Goal: Book appointment/travel/reservation

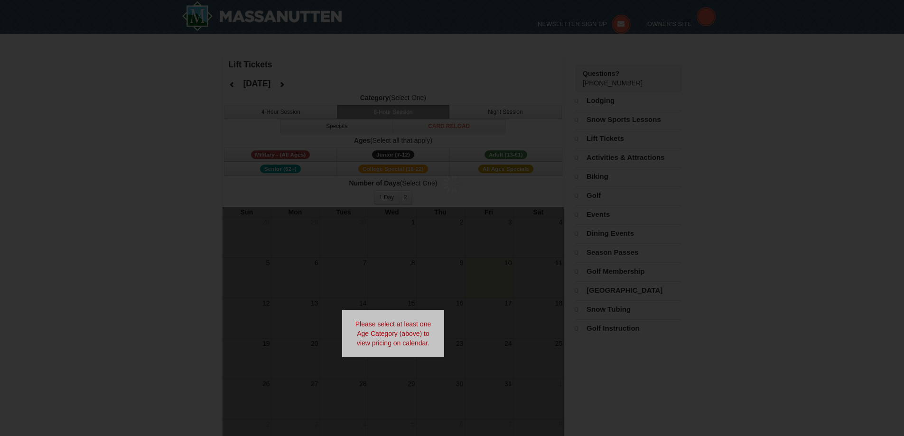
select select "10"
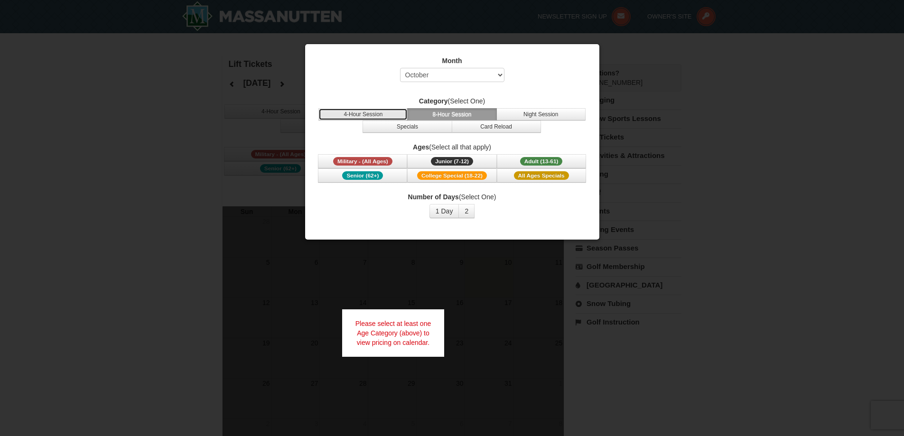
click at [368, 114] on button "4-Hour Session" at bounding box center [363, 114] width 89 height 12
click at [375, 162] on span "Military - (All Ages)" at bounding box center [362, 161] width 59 height 9
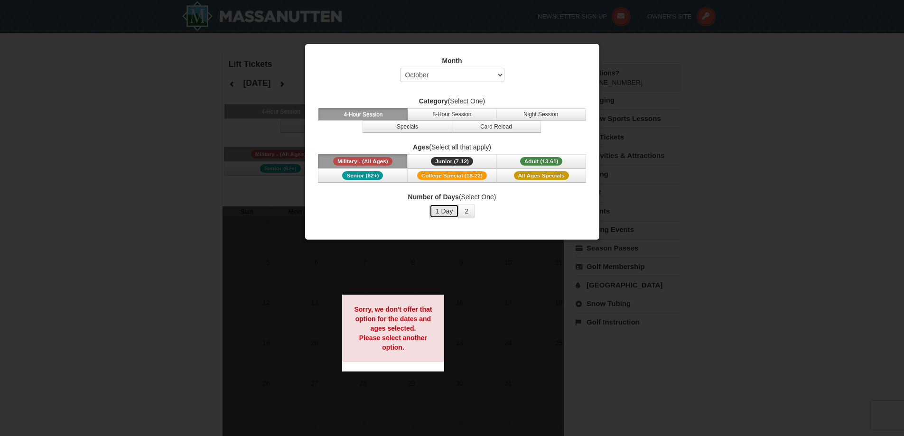
click at [451, 209] on button "1 Day" at bounding box center [445, 211] width 30 height 14
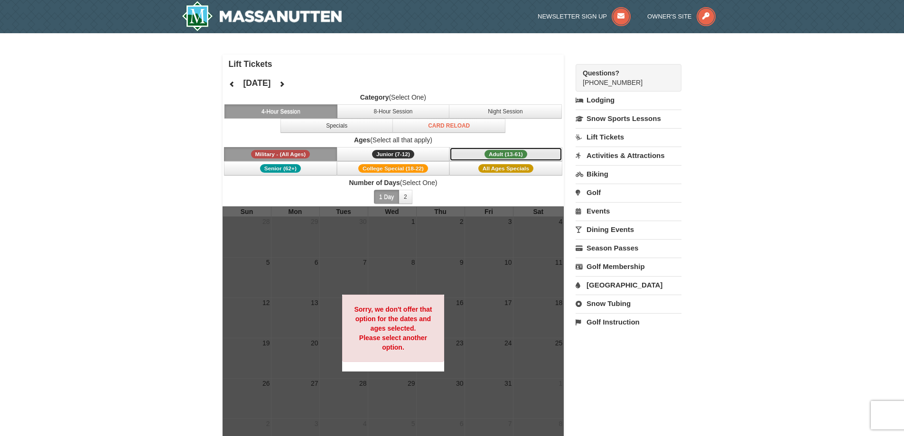
click at [503, 153] on span "Adult (13-61)" at bounding box center [506, 154] width 43 height 9
click at [281, 149] on button "Military - (All Ages)" at bounding box center [280, 154] width 113 height 14
click at [303, 109] on button "4-Hour Session" at bounding box center [281, 111] width 113 height 14
click at [285, 86] on icon at bounding box center [282, 84] width 7 height 7
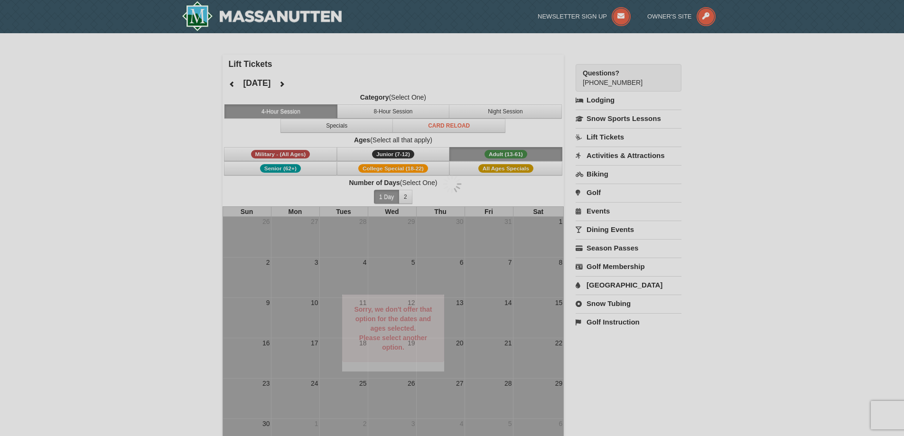
click at [306, 85] on div at bounding box center [452, 218] width 904 height 436
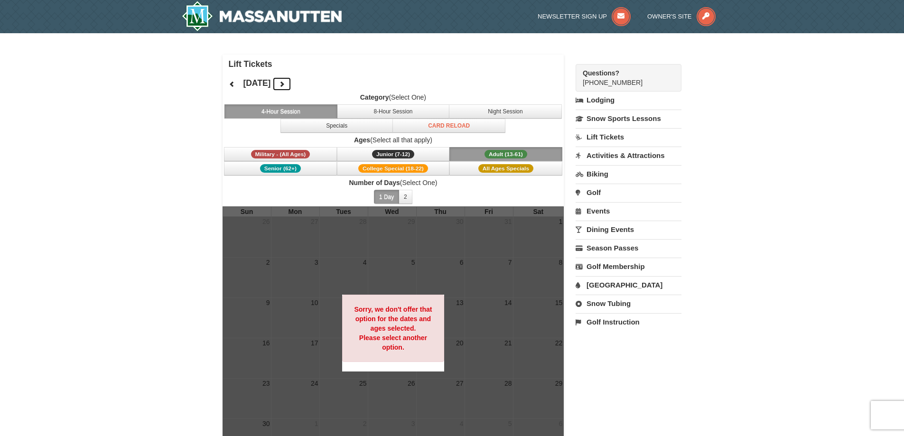
click at [285, 82] on icon at bounding box center [282, 84] width 7 height 7
click at [318, 82] on div "January 2026 Category (Select One) 4-Hour Session 8-Hour Session Night Session …" at bounding box center [394, 140] width 342 height 133
click at [298, 153] on span "Military - (All Ages)" at bounding box center [280, 154] width 59 height 9
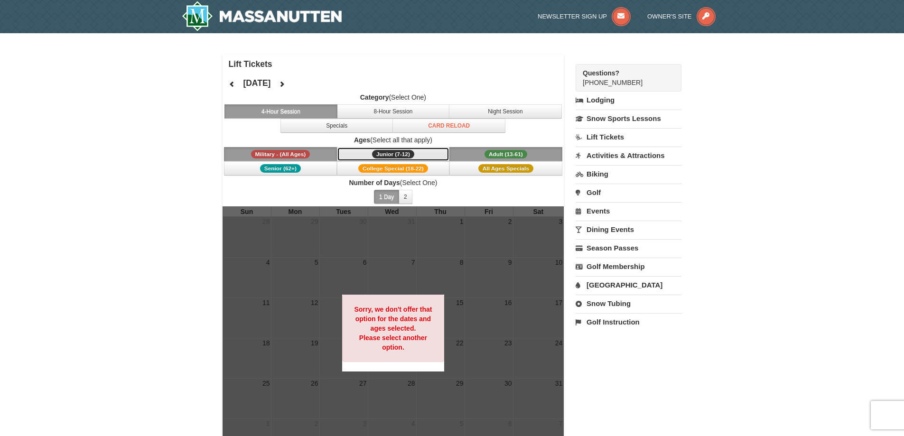
click at [434, 155] on button "Junior (7-12) (7 - 12)" at bounding box center [393, 154] width 113 height 14
click at [414, 170] on span "College Special (18-22)" at bounding box center [393, 168] width 70 height 9
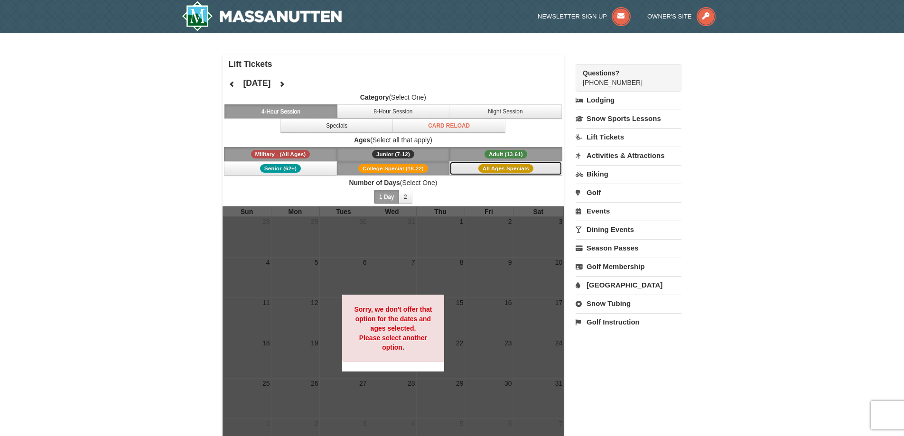
click at [500, 167] on span "All Ages Specials" at bounding box center [506, 168] width 55 height 9
click at [273, 163] on button "Senior (62+)" at bounding box center [280, 168] width 113 height 14
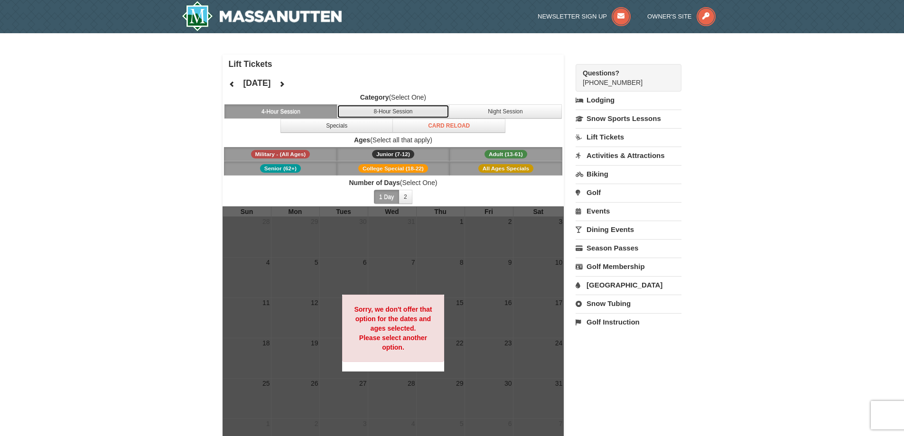
click at [423, 108] on button "8-Hour Session" at bounding box center [393, 111] width 113 height 14
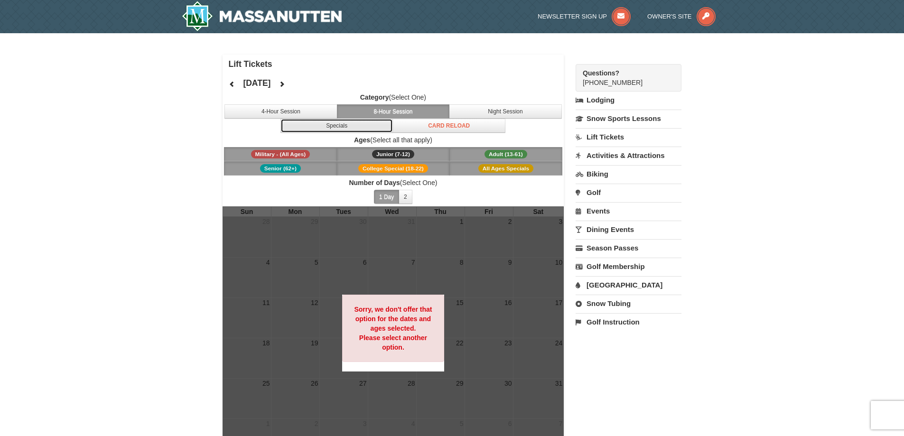
click at [325, 126] on button "Specials" at bounding box center [337, 126] width 113 height 14
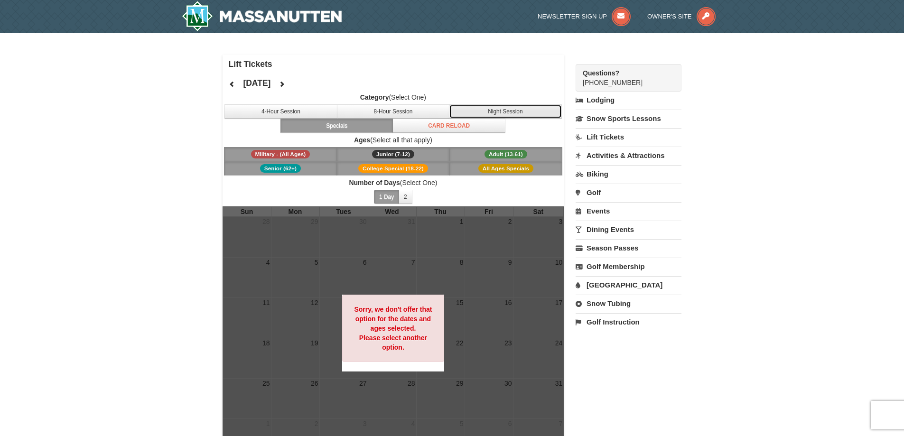
click at [493, 110] on button "Night Session" at bounding box center [505, 111] width 113 height 14
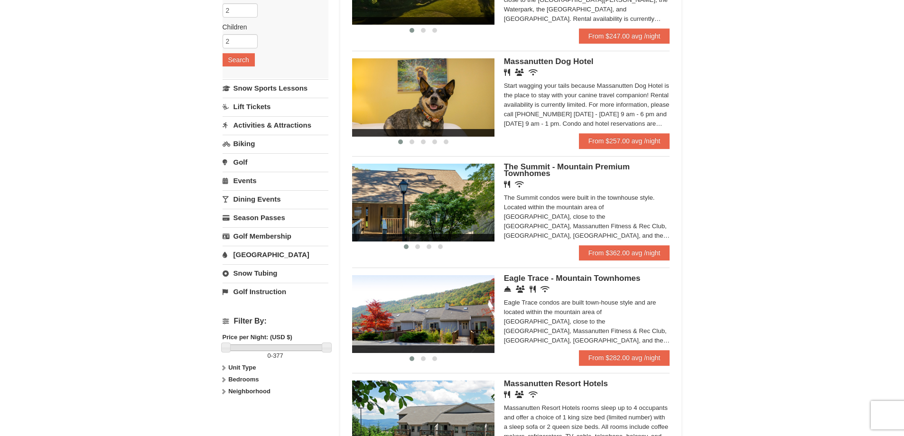
scroll to position [190, 0]
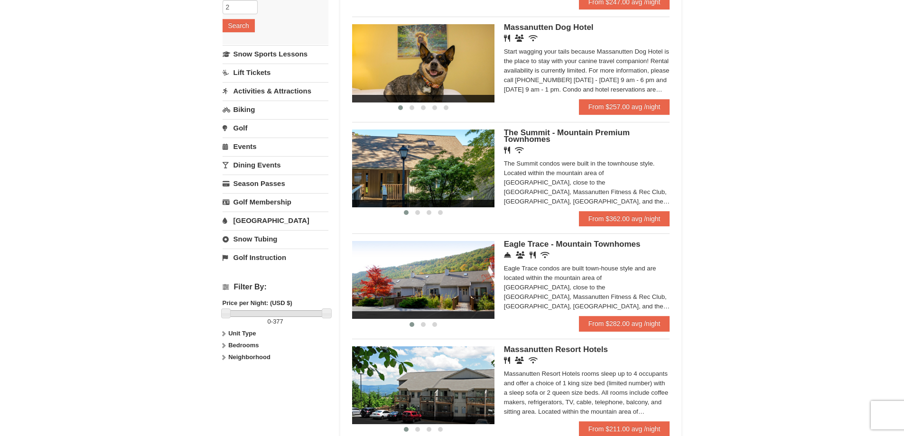
click at [228, 359] on strong "Neighborhood" at bounding box center [249, 357] width 42 height 7
click at [246, 366] on div "On the Mountain In the Valley" at bounding box center [276, 379] width 106 height 28
click at [226, 369] on input "checkbox" at bounding box center [226, 370] width 6 height 6
checkbox input "true"
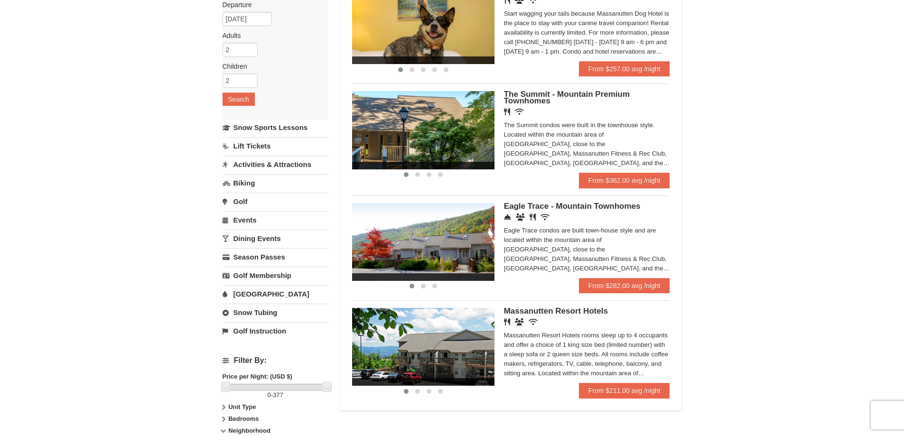
scroll to position [95, 0]
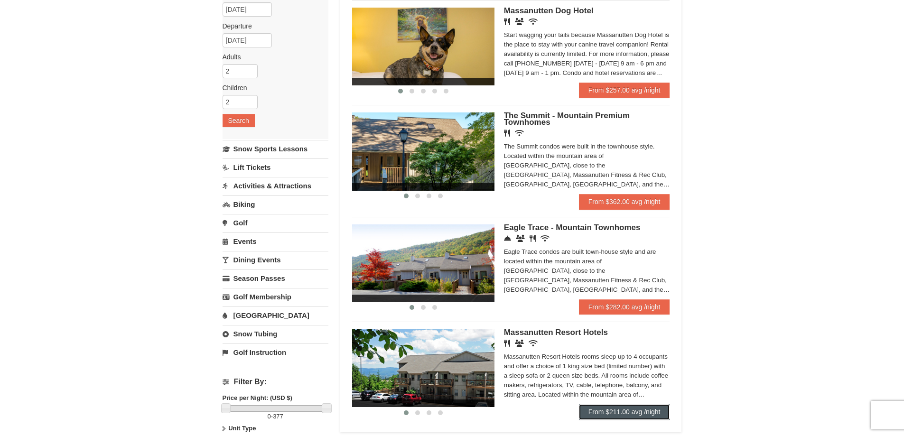
click at [634, 409] on link "From $211.00 avg /night" at bounding box center [624, 412] width 91 height 15
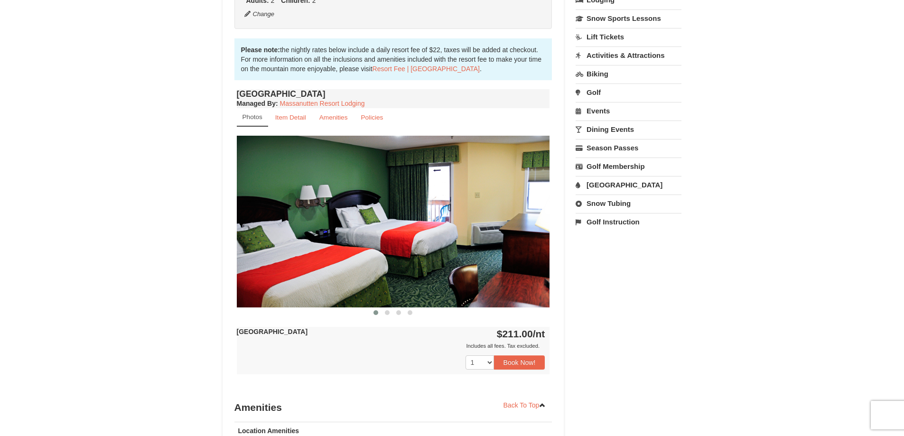
scroll to position [95, 0]
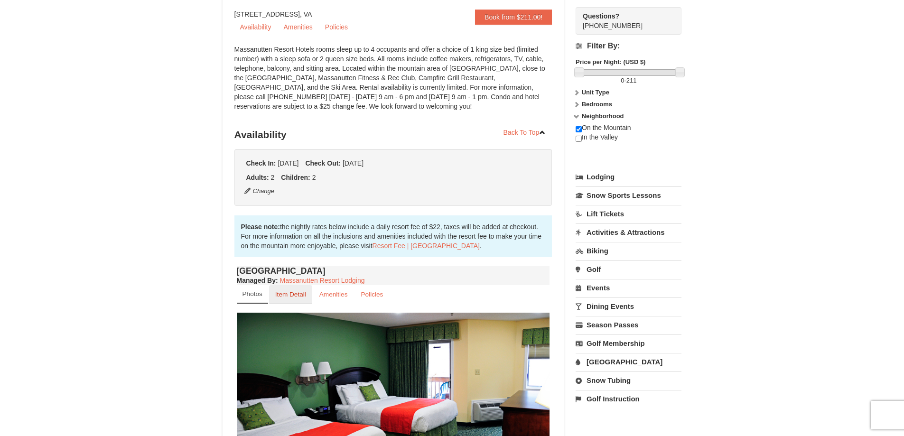
click at [276, 294] on small "Item Detail" at bounding box center [290, 294] width 31 height 7
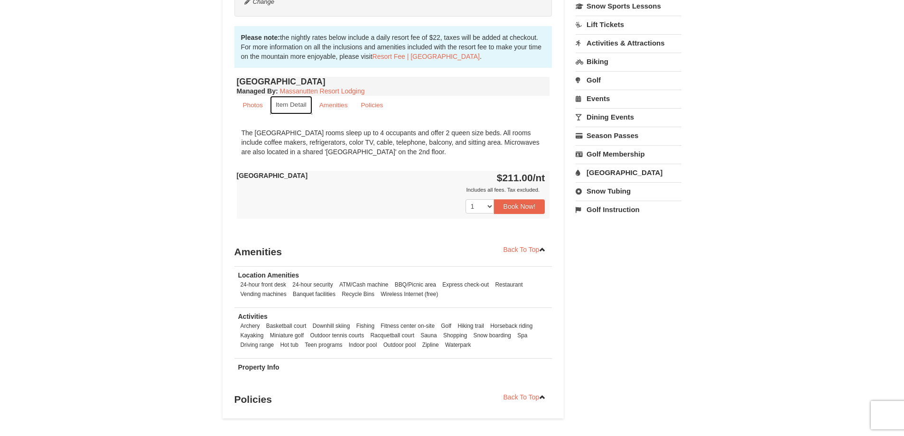
scroll to position [285, 0]
click at [332, 107] on small "Amenities" at bounding box center [334, 104] width 28 height 7
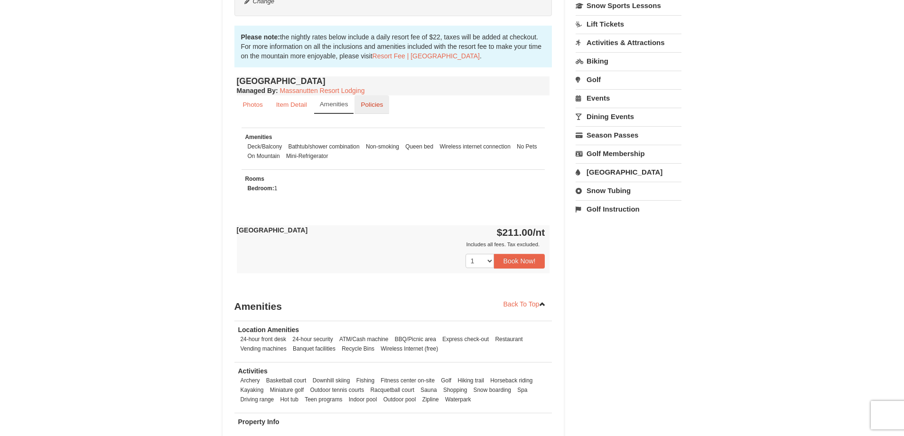
click at [363, 106] on small "Policies" at bounding box center [372, 104] width 22 height 7
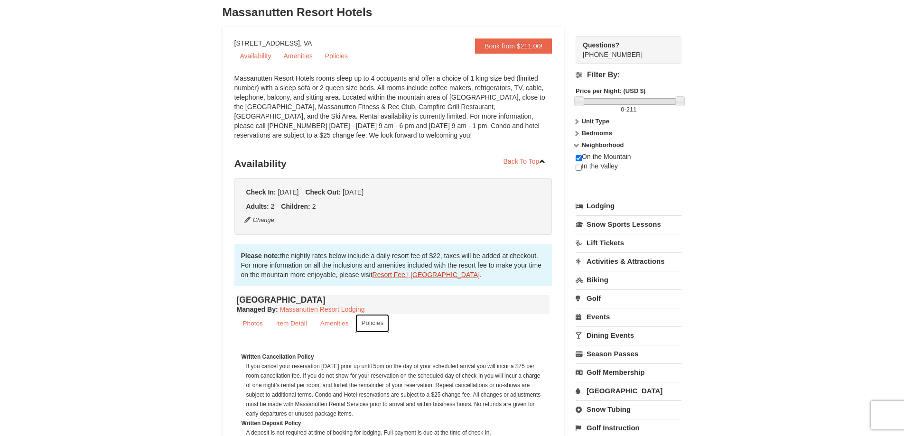
scroll to position [0, 0]
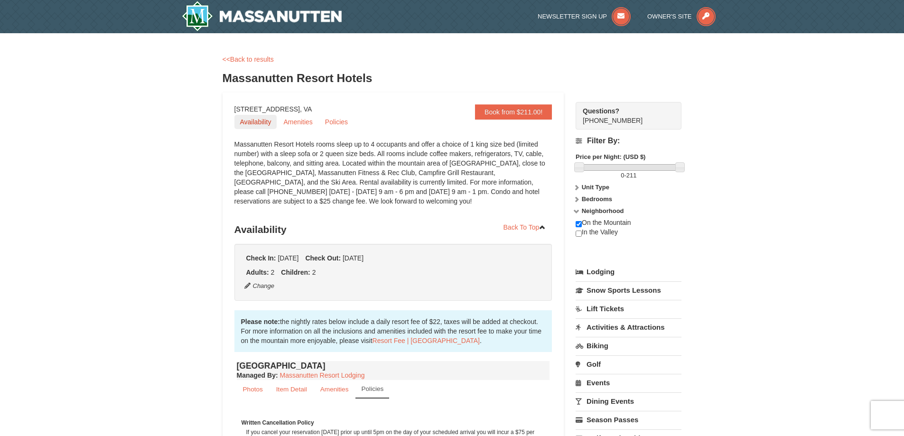
click at [262, 126] on link "Availability" at bounding box center [256, 122] width 43 height 14
click at [230, 61] on link "<<Back to results" at bounding box center [248, 60] width 51 height 8
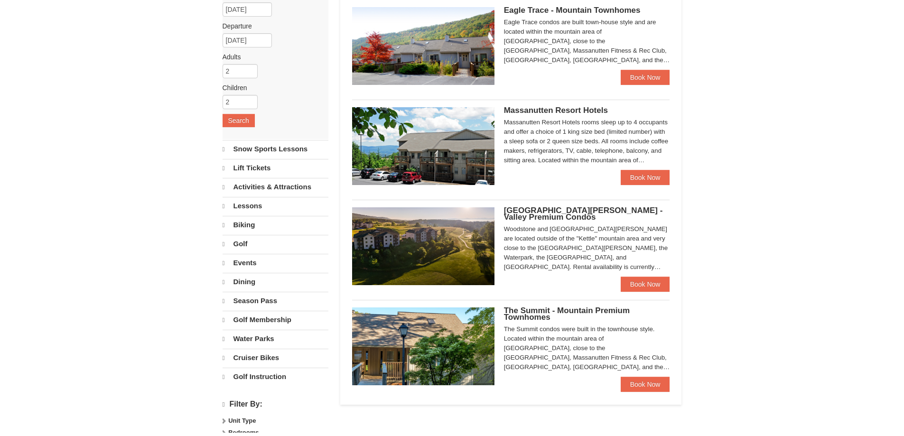
select select "10"
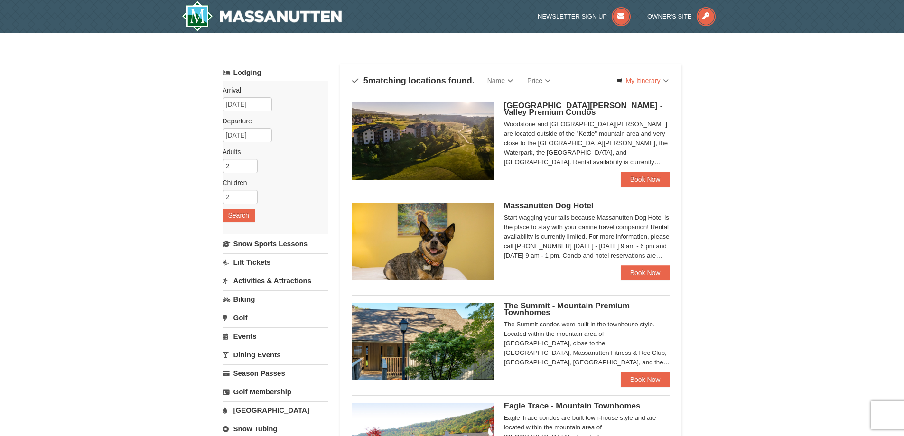
scroll to position [47, 0]
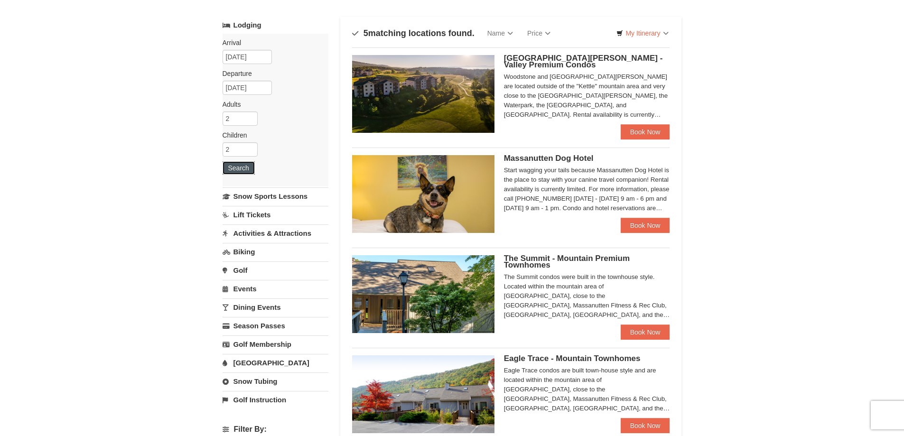
click at [235, 169] on button "Search" at bounding box center [239, 167] width 32 height 13
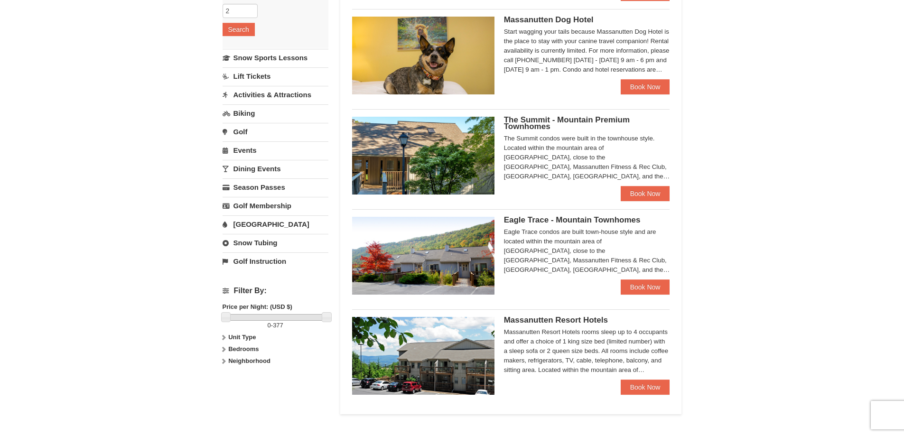
scroll to position [190, 0]
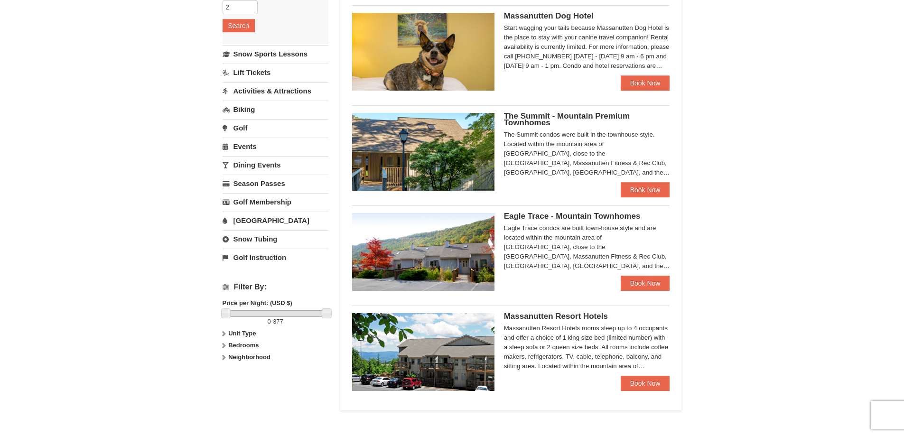
click at [229, 355] on strong "Neighborhood" at bounding box center [249, 357] width 42 height 7
click at [225, 368] on input "checkbox" at bounding box center [226, 370] width 6 height 6
checkbox input "true"
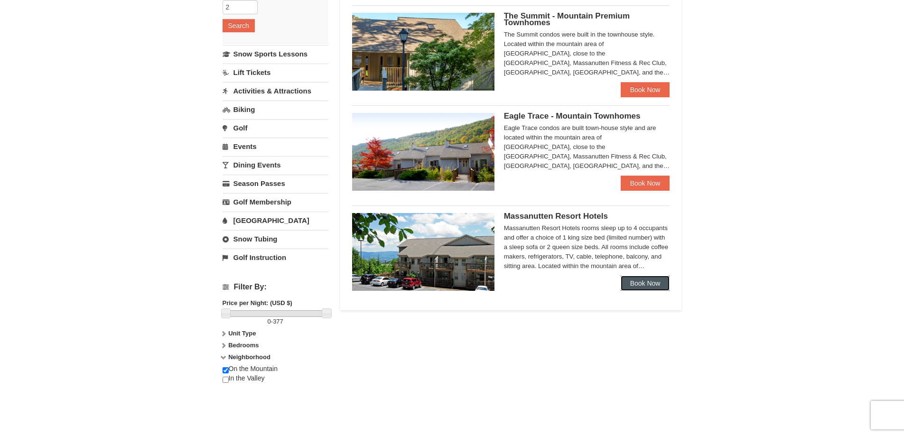
click at [645, 282] on link "Book Now" at bounding box center [645, 283] width 49 height 15
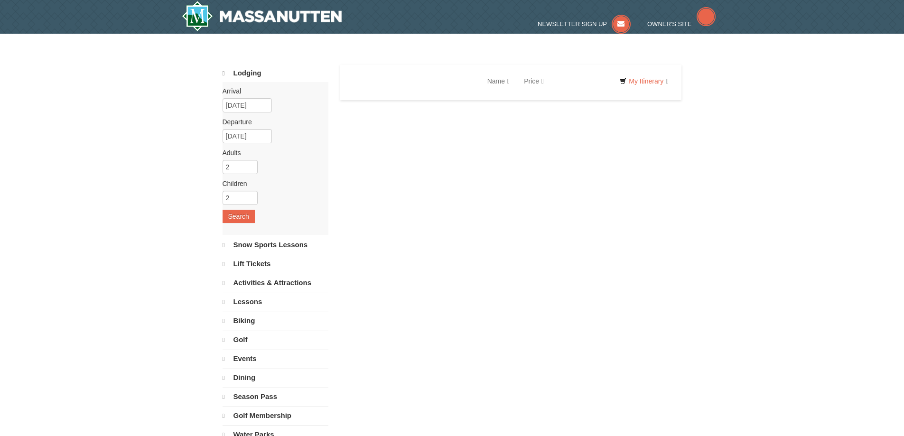
select select "10"
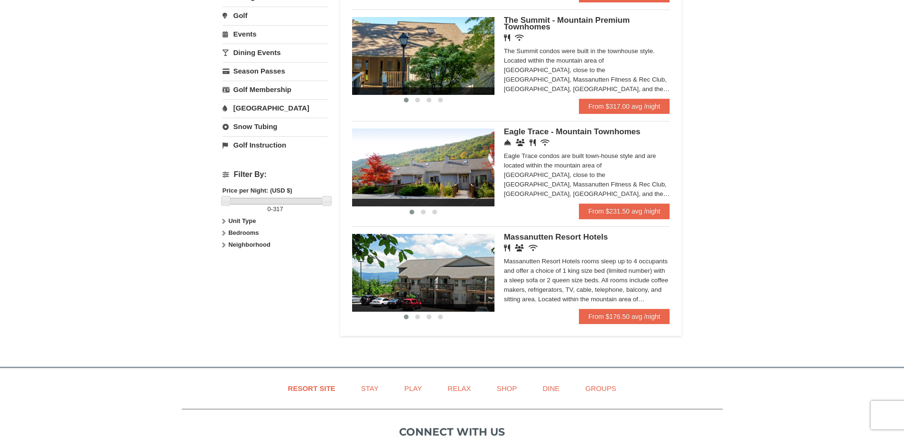
scroll to position [461, 0]
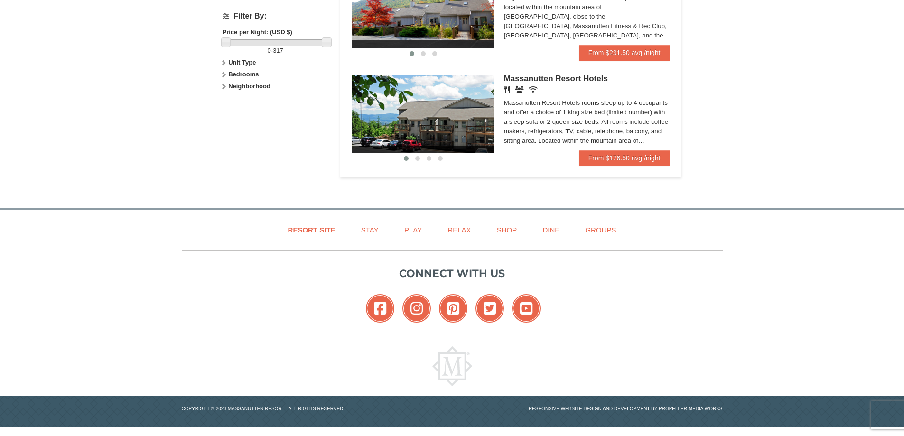
click at [623, 149] on div "Massanutten Resort Hotels Restaurant Banquet Facilities Wireless Internet (free…" at bounding box center [587, 112] width 166 height 75
